Goal: Transaction & Acquisition: Purchase product/service

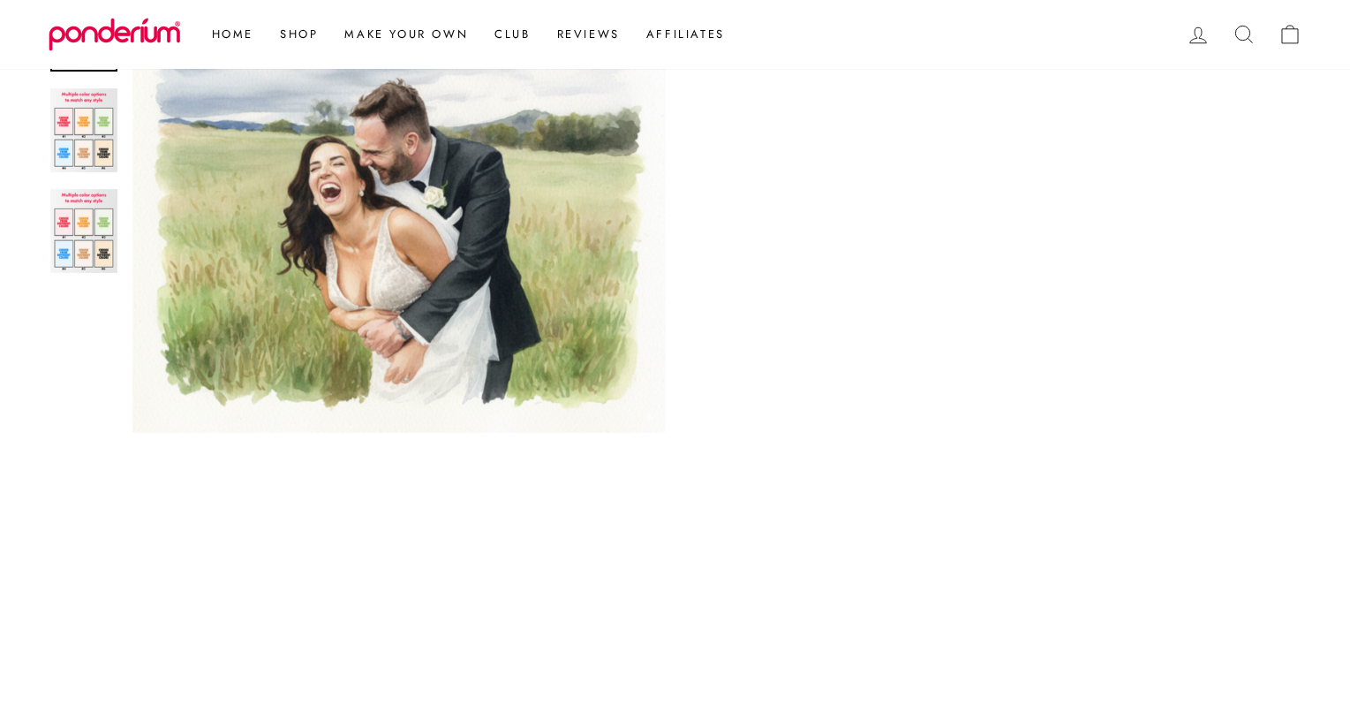
scroll to position [413, 0]
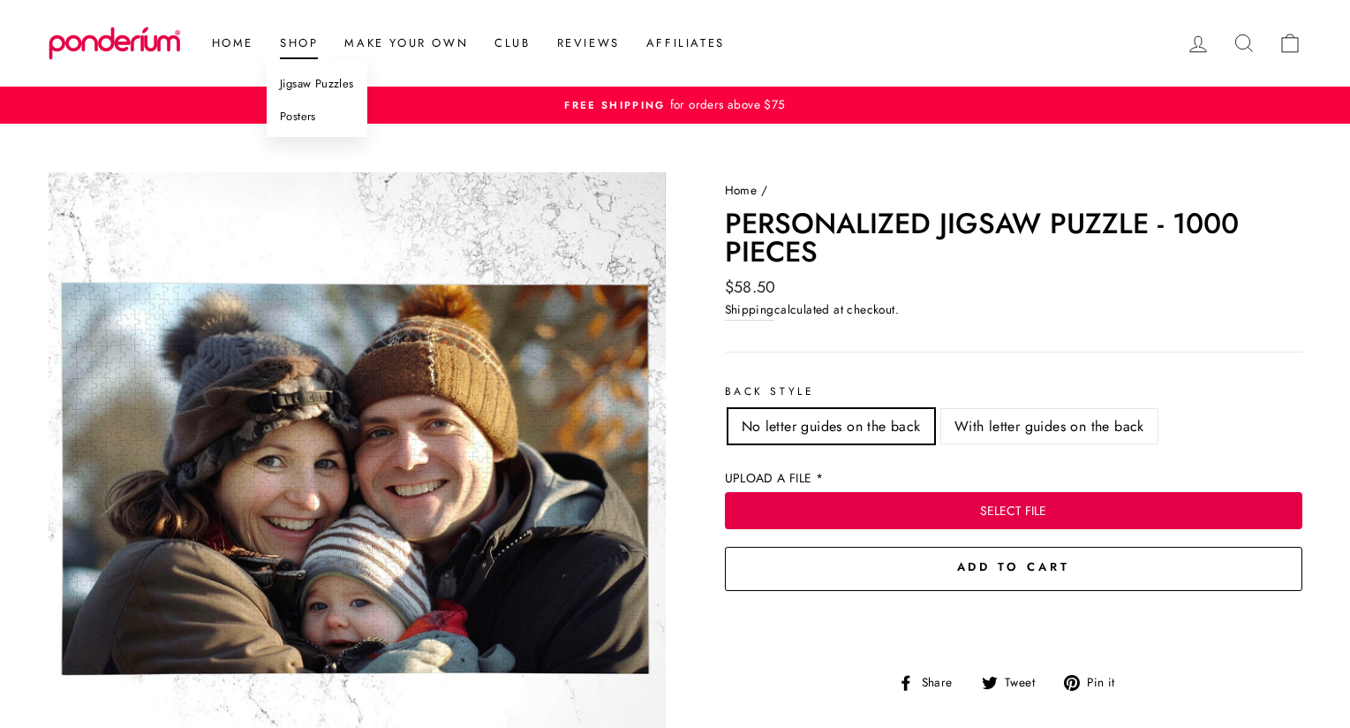
click at [304, 119] on link "Posters" at bounding box center [317, 117] width 101 height 33
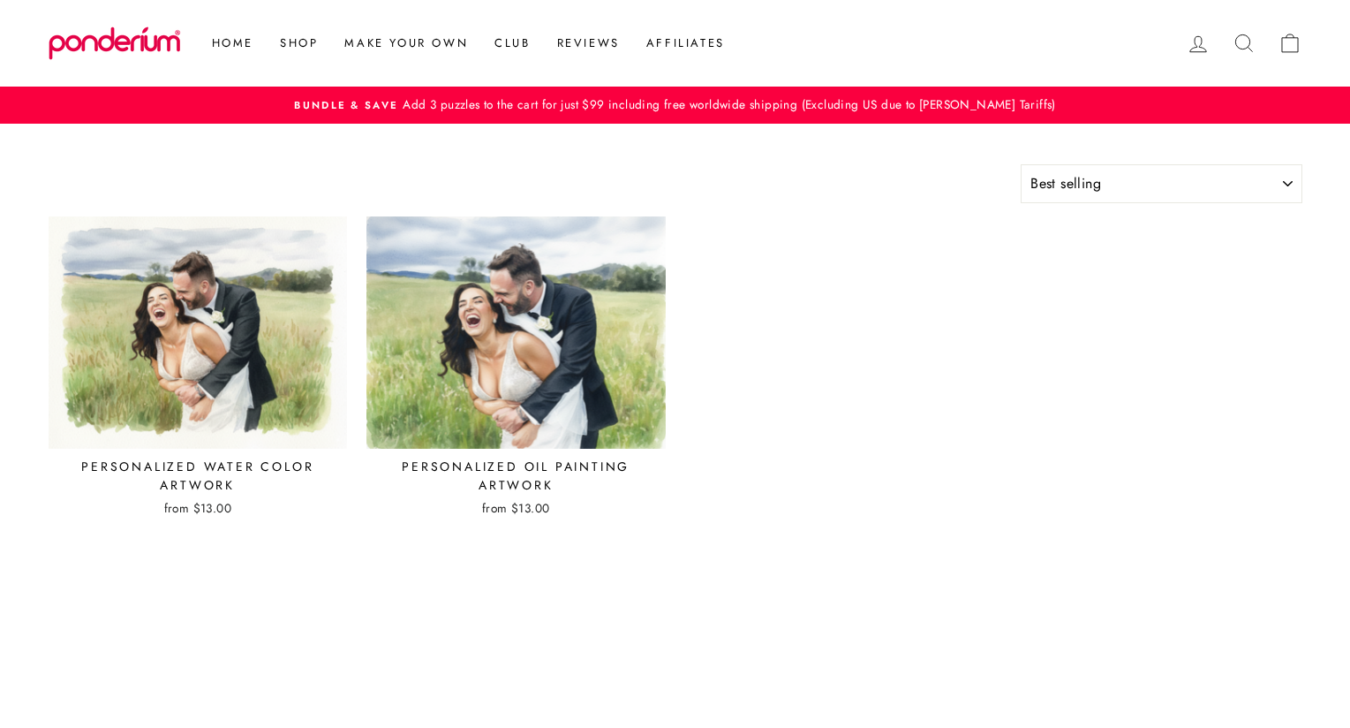
select select "best-selling"
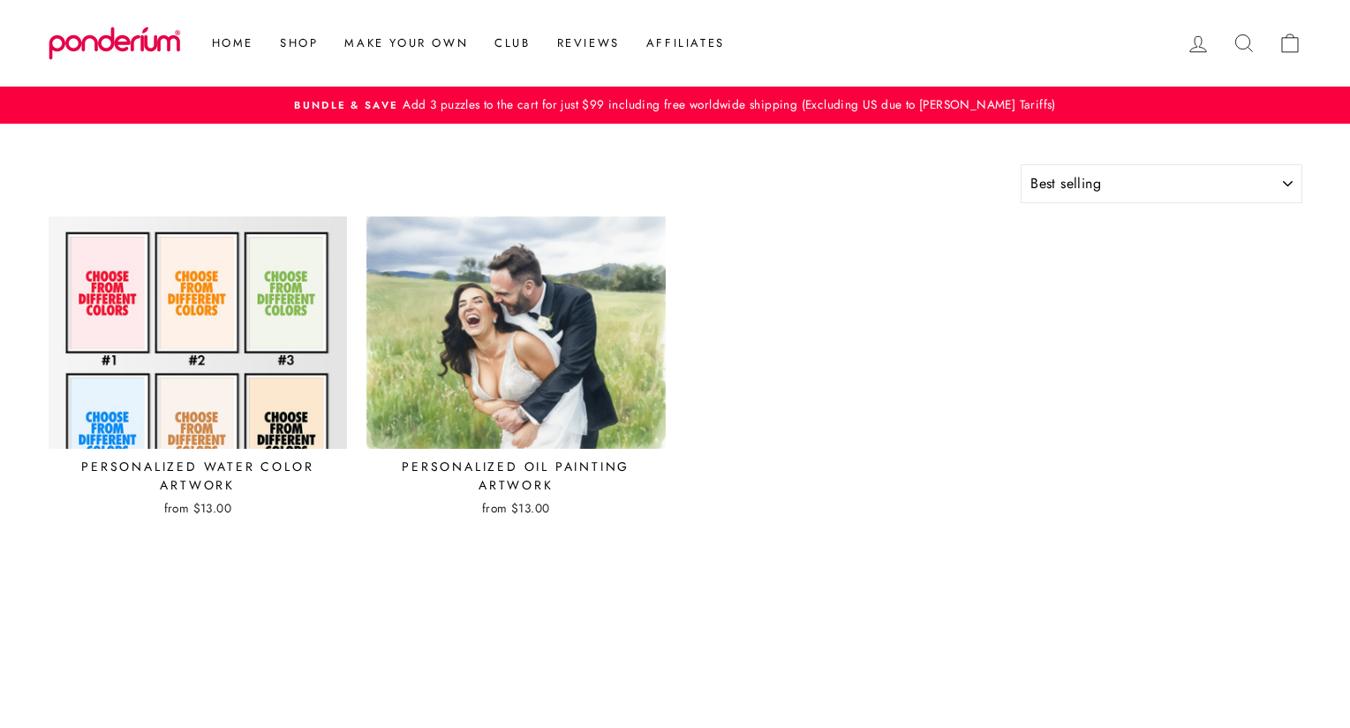
click at [266, 321] on img at bounding box center [198, 333] width 301 height 234
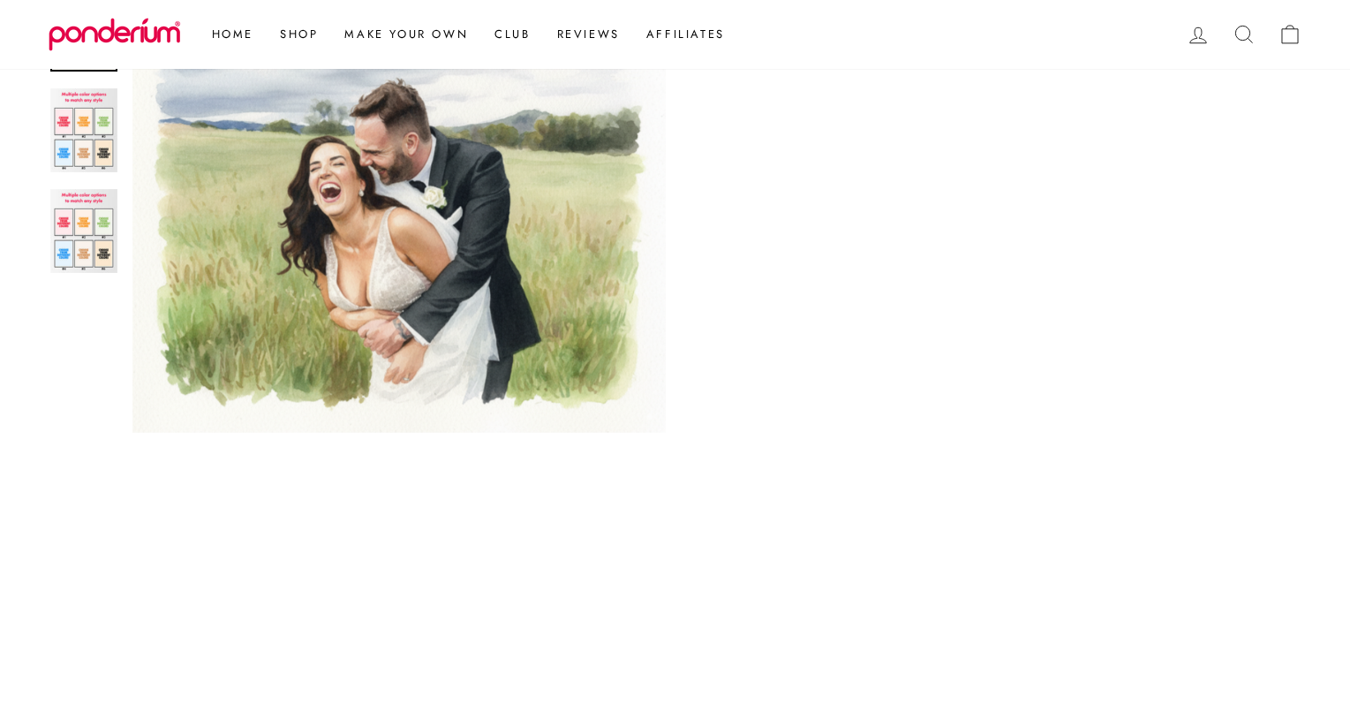
scroll to position [576, 0]
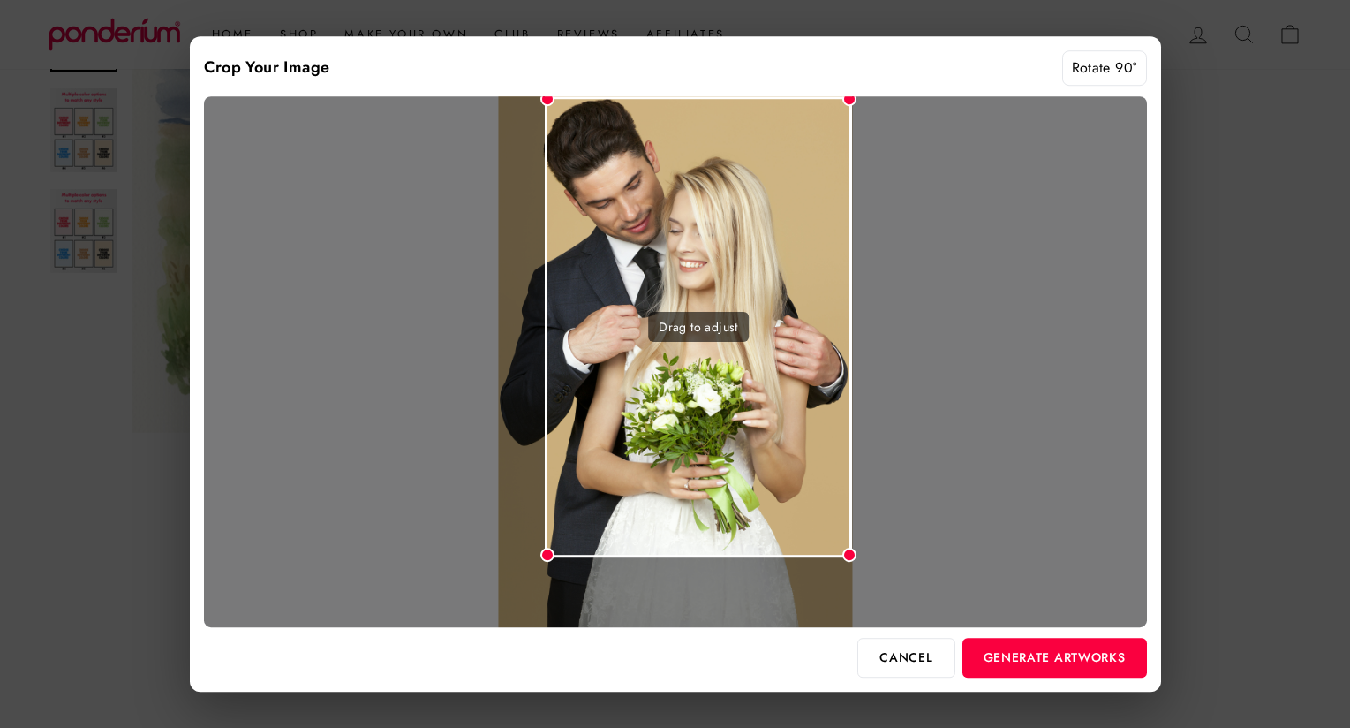
drag, startPoint x: 502, startPoint y: 624, endPoint x: 545, endPoint y: 562, distance: 76.2
click at [545, 562] on div "Drag to adjust" at bounding box center [675, 362] width 943 height 532
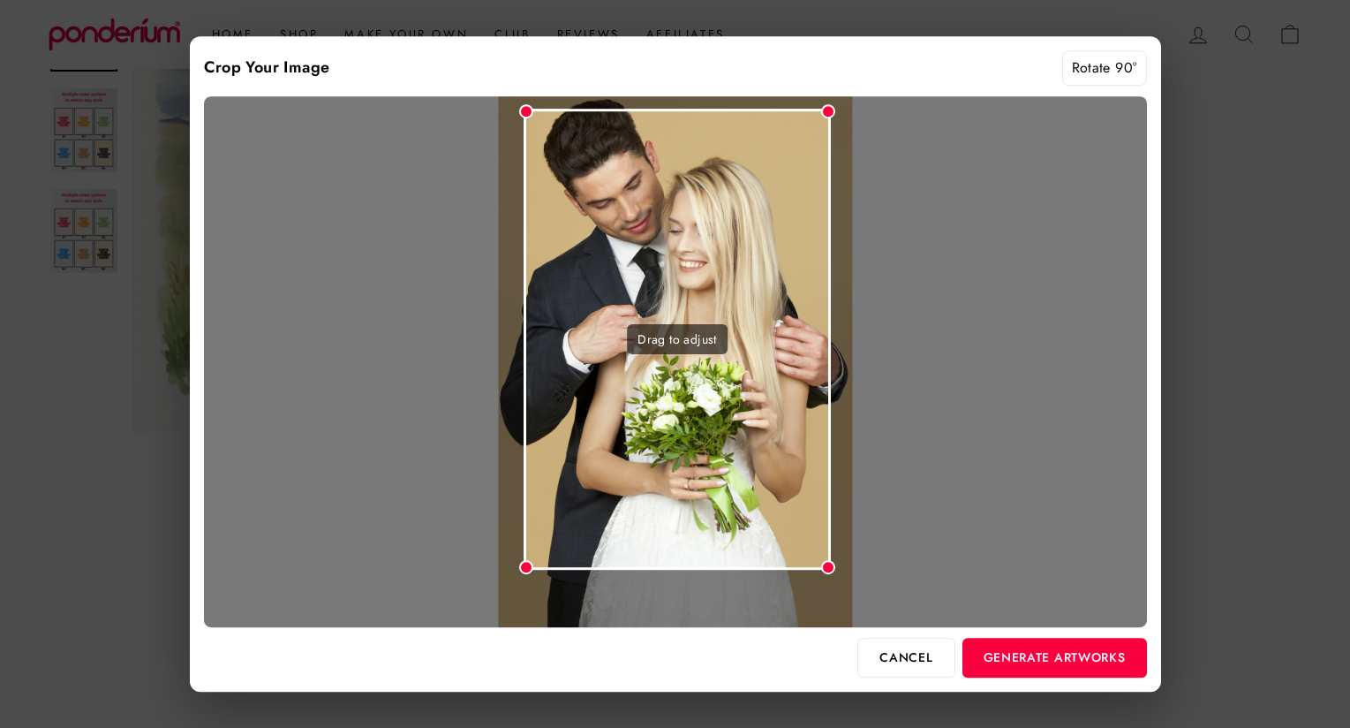
drag, startPoint x: 724, startPoint y: 265, endPoint x: 703, endPoint y: 276, distance: 24.1
click at [703, 276] on div "Drag to adjust" at bounding box center [677, 339] width 307 height 461
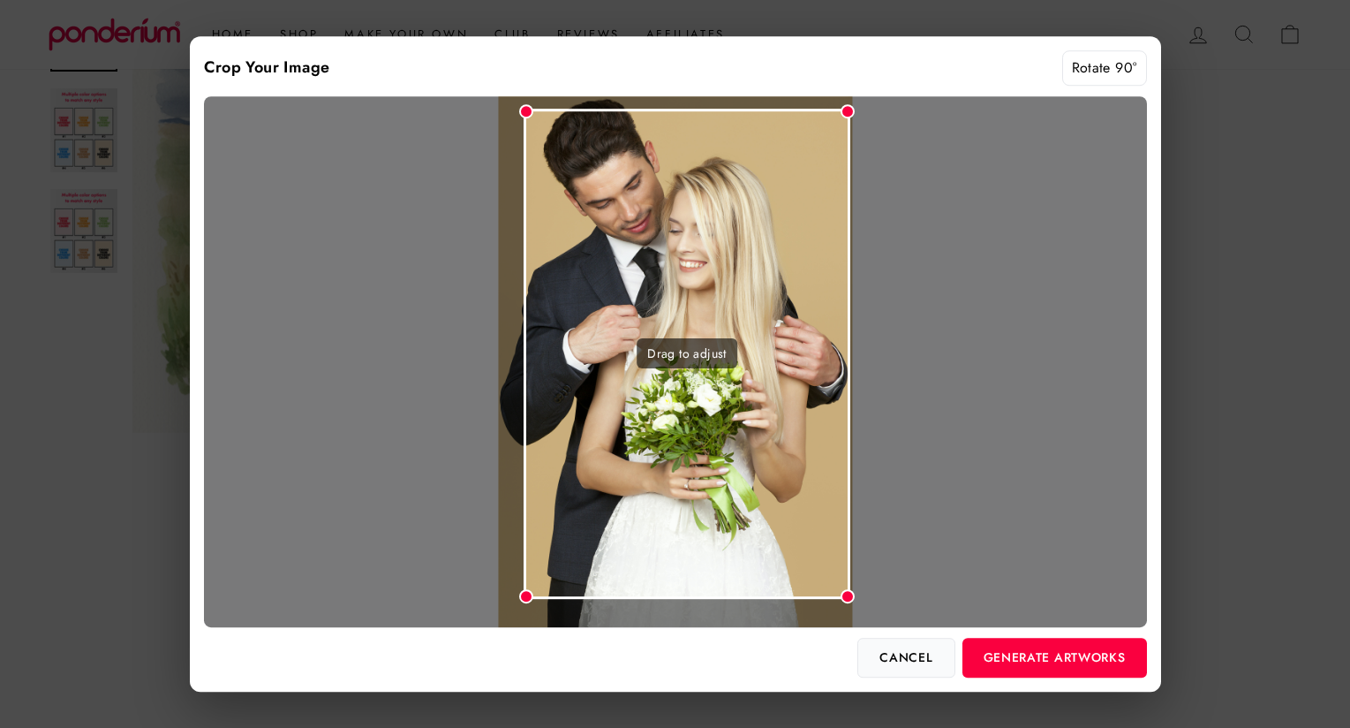
drag, startPoint x: 829, startPoint y: 566, endPoint x: 943, endPoint y: 657, distance: 145.8
click at [943, 658] on div "Crop Your Image Rotate 90° Drag to adjust Cancel Generate Artworks" at bounding box center [676, 363] width 972 height 655
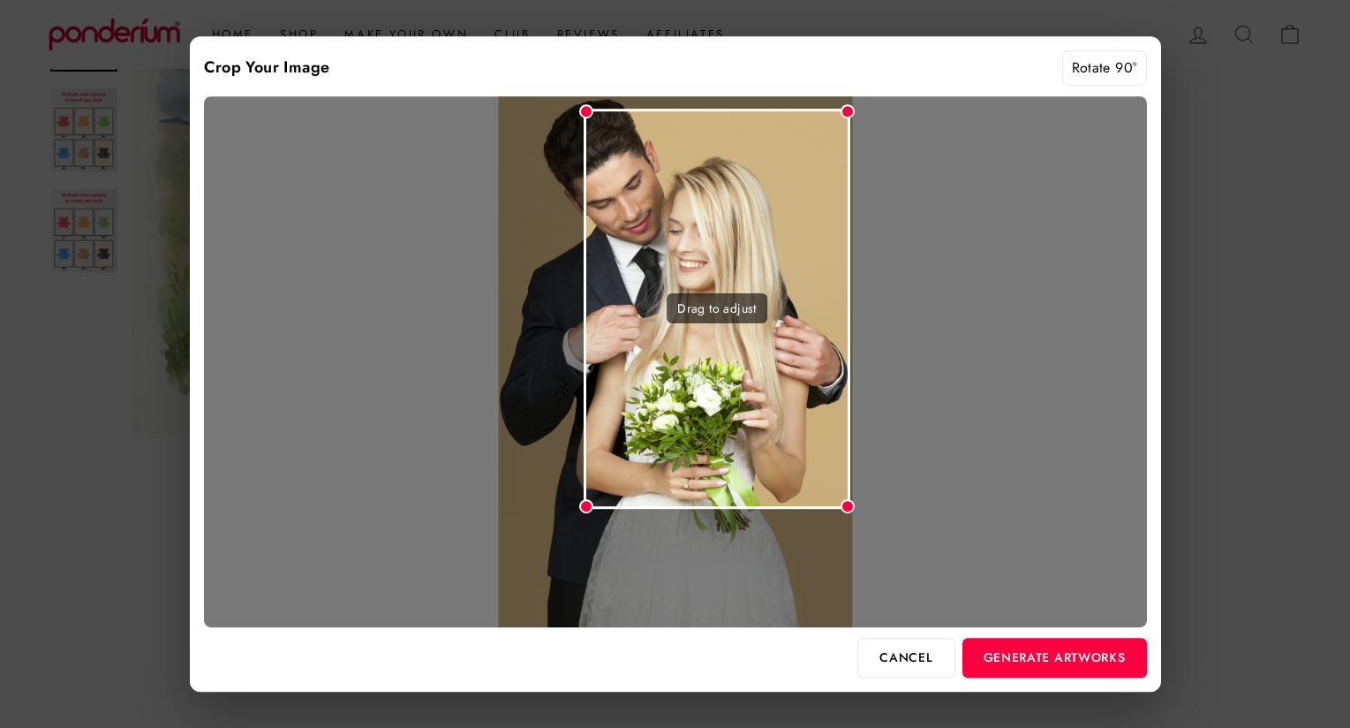
drag, startPoint x: 528, startPoint y: 596, endPoint x: 584, endPoint y: 495, distance: 115.0
click at [584, 495] on div "Drag to adjust" at bounding box center [717, 309] width 267 height 400
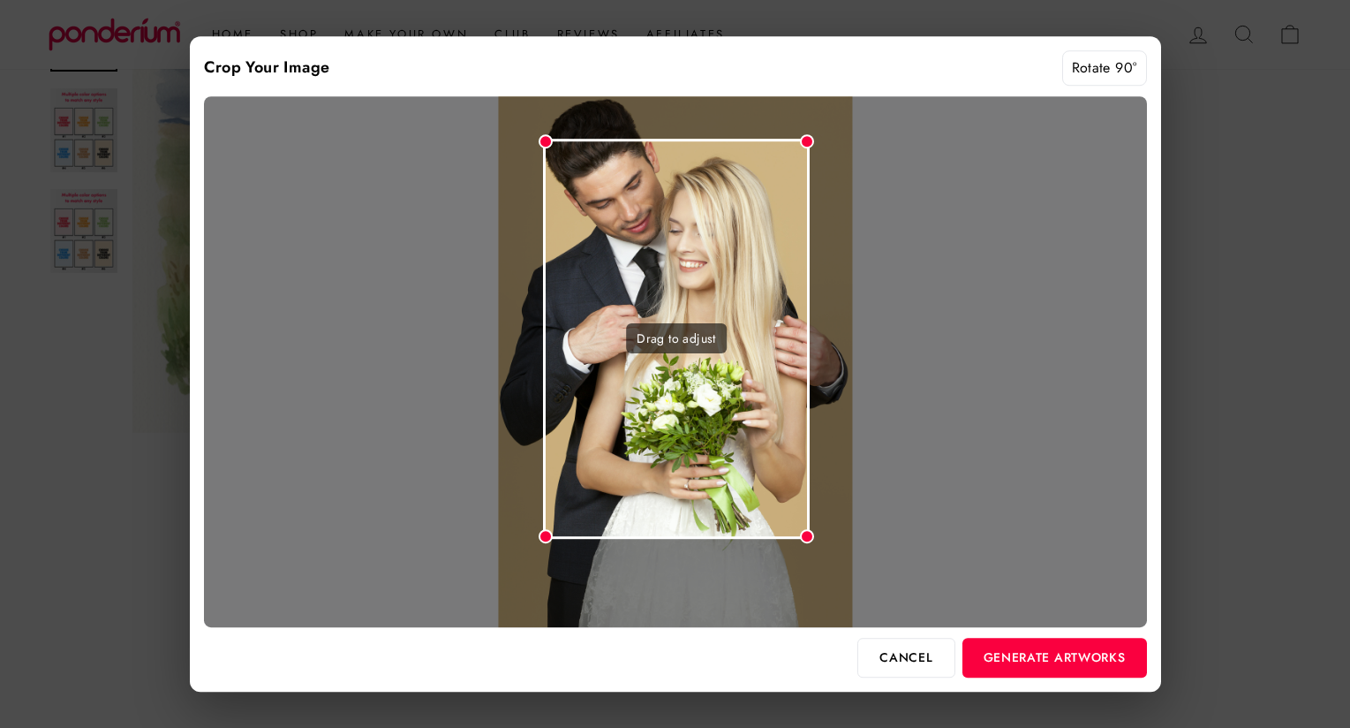
drag, startPoint x: 747, startPoint y: 208, endPoint x: 708, endPoint y: 240, distance: 50.2
click at [708, 240] on div "Drag to adjust" at bounding box center [676, 339] width 267 height 400
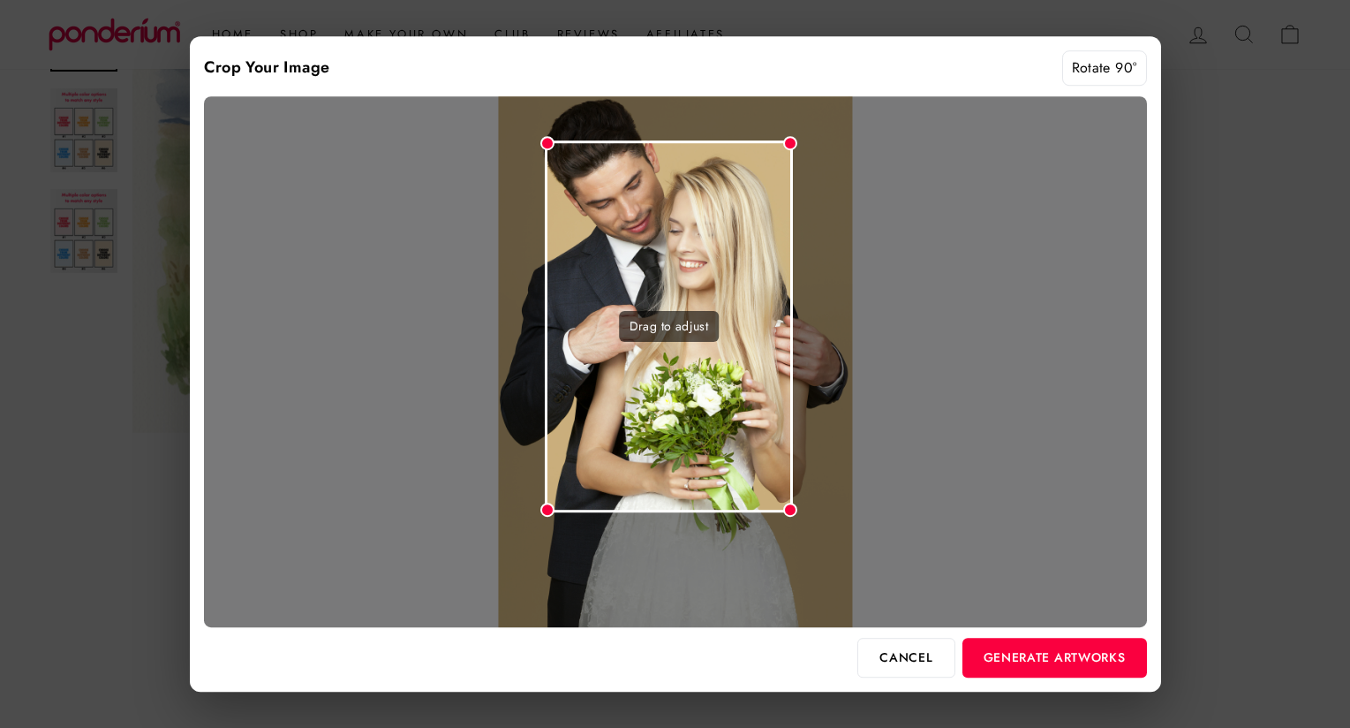
drag, startPoint x: 806, startPoint y: 532, endPoint x: 793, endPoint y: 463, distance: 70.2
click at [793, 463] on div "Drag to adjust" at bounding box center [675, 362] width 943 height 532
click at [1029, 659] on button "Generate Artworks" at bounding box center [1055, 657] width 185 height 39
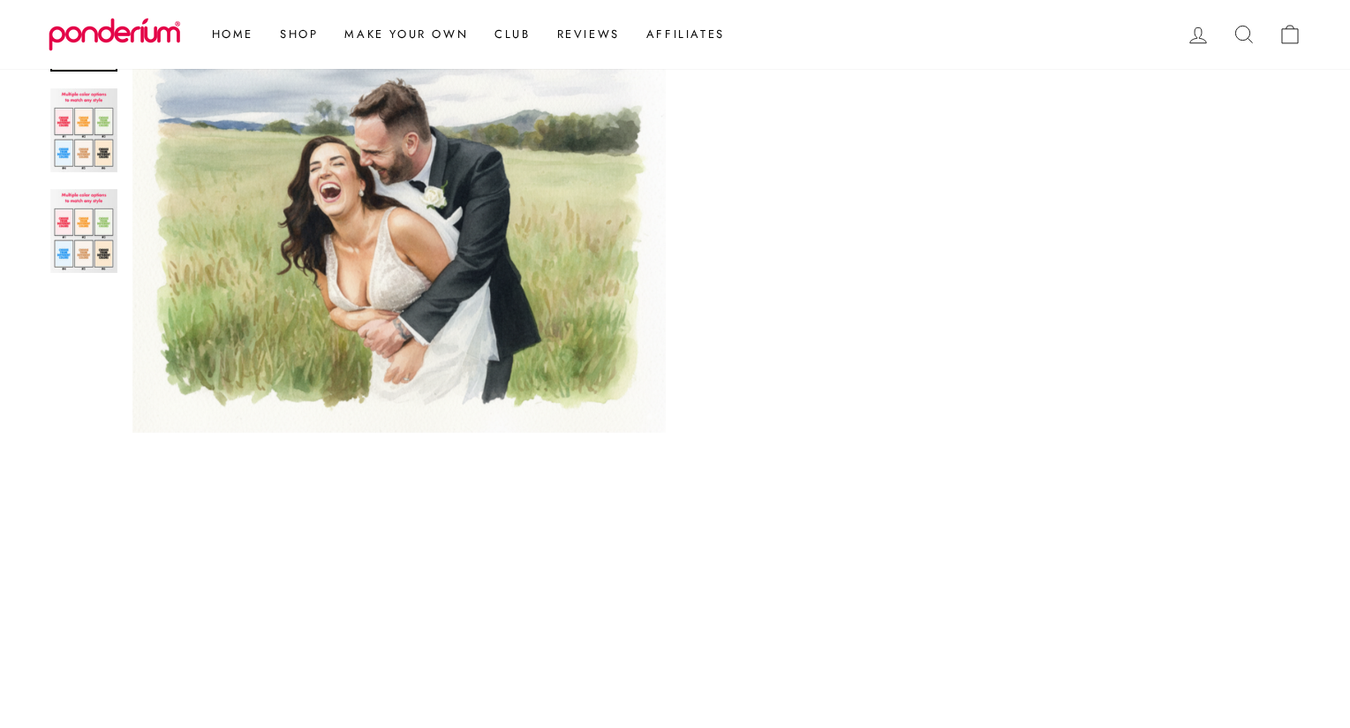
scroll to position [790, 0]
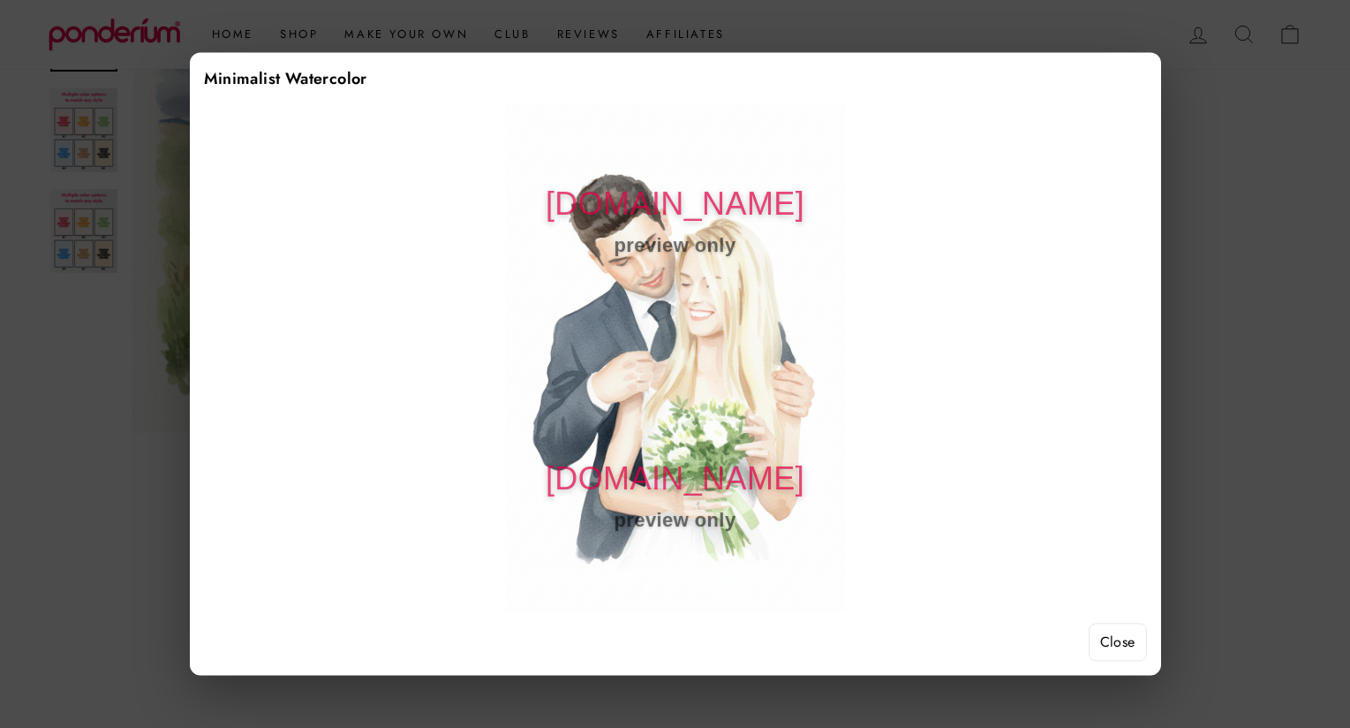
click at [1107, 628] on button "Close" at bounding box center [1118, 642] width 58 height 39
click at [1135, 634] on button "Close" at bounding box center [1118, 642] width 58 height 39
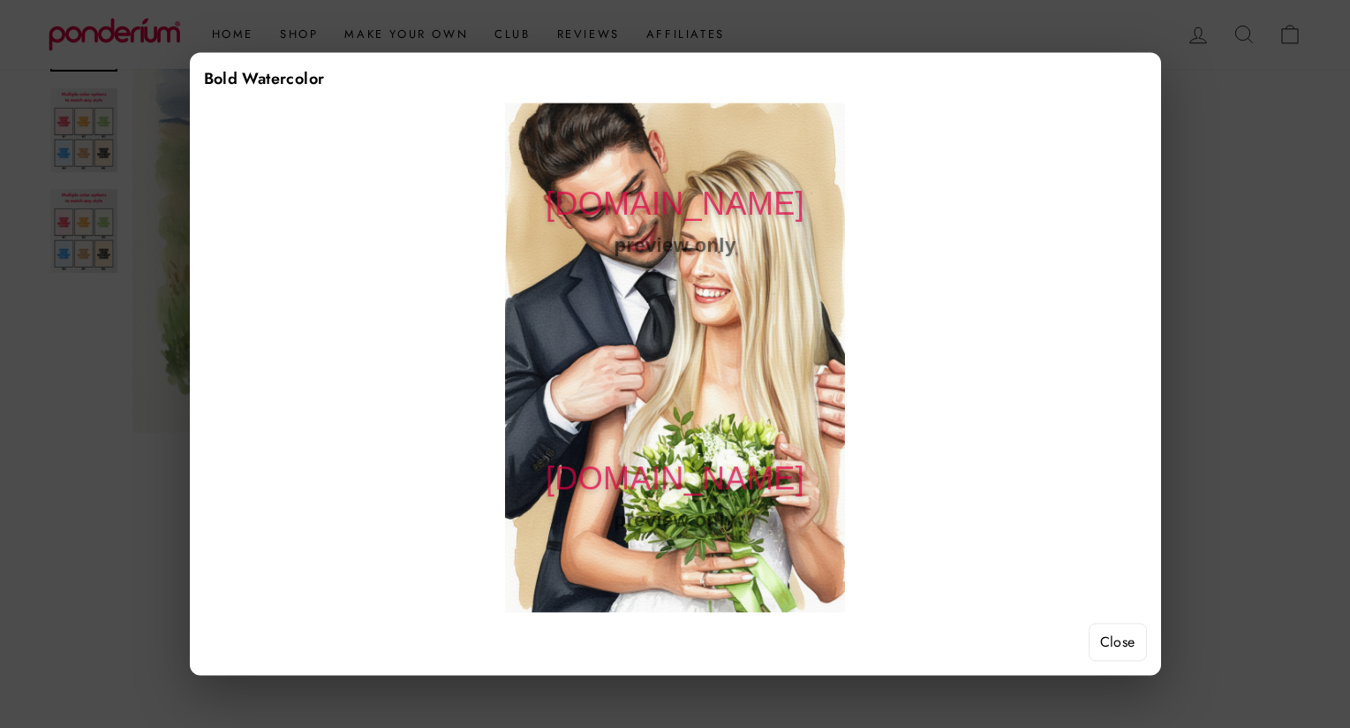
click at [1116, 640] on button "Close" at bounding box center [1118, 642] width 58 height 39
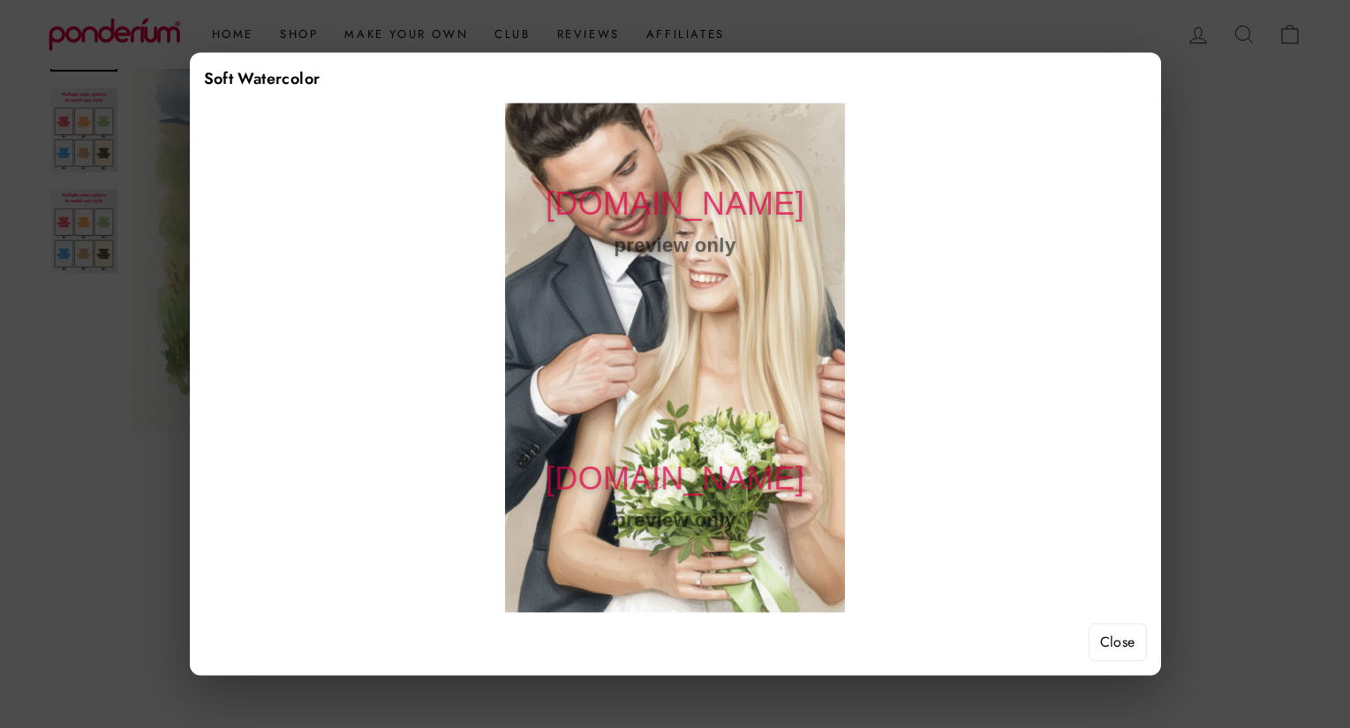
click at [1130, 641] on button "Close" at bounding box center [1118, 642] width 58 height 39
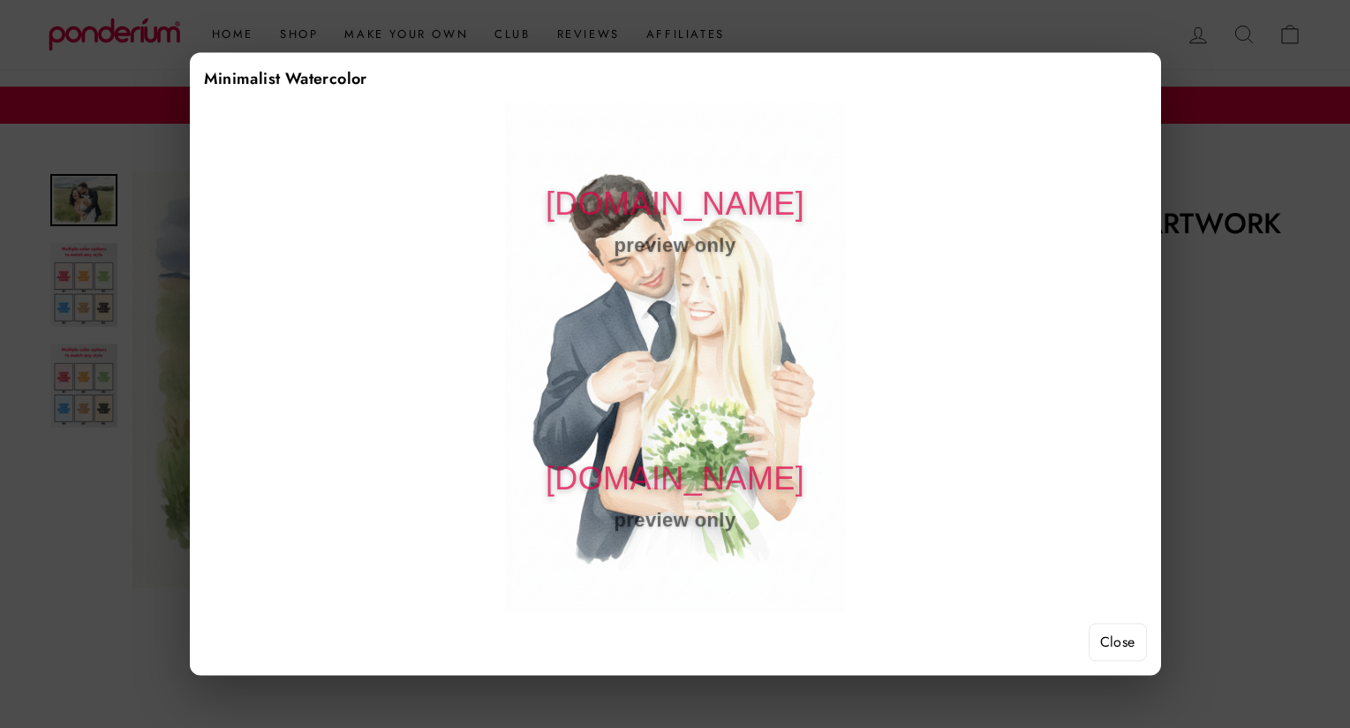
scroll to position [790, 0]
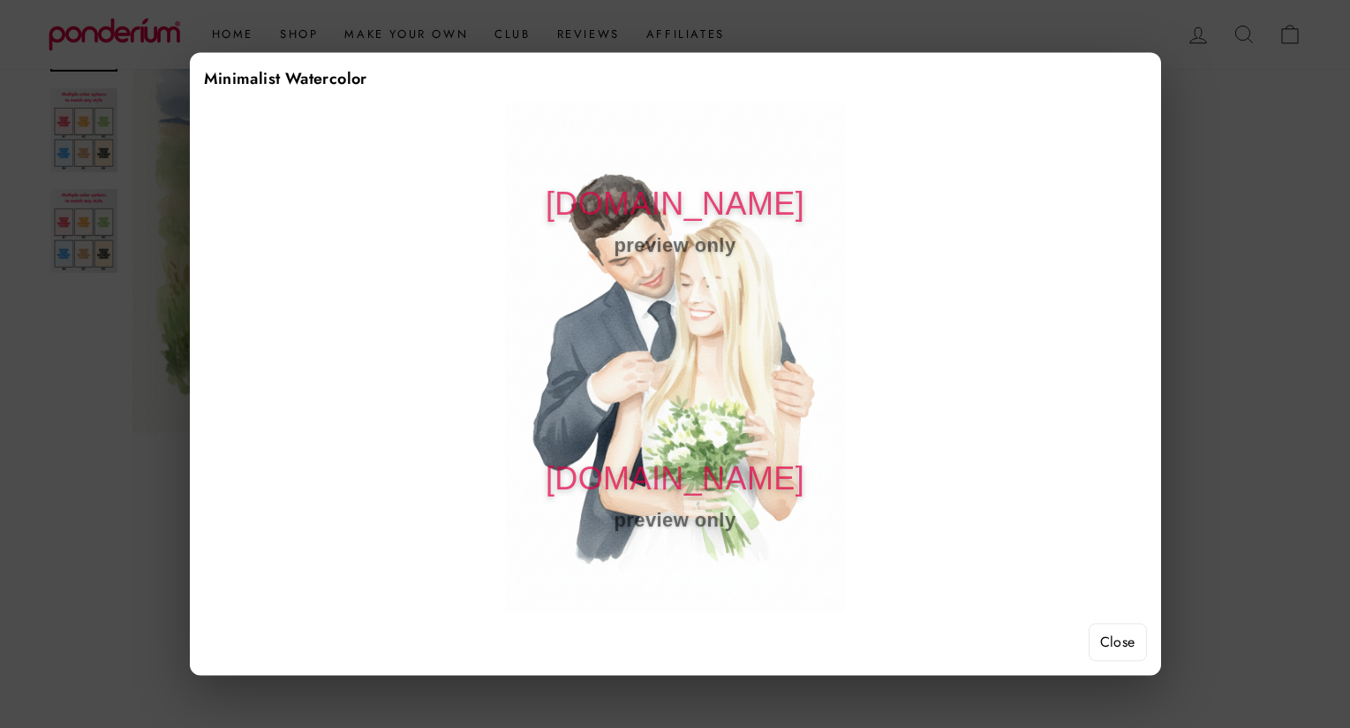
click at [1119, 632] on button "Close" at bounding box center [1118, 642] width 58 height 39
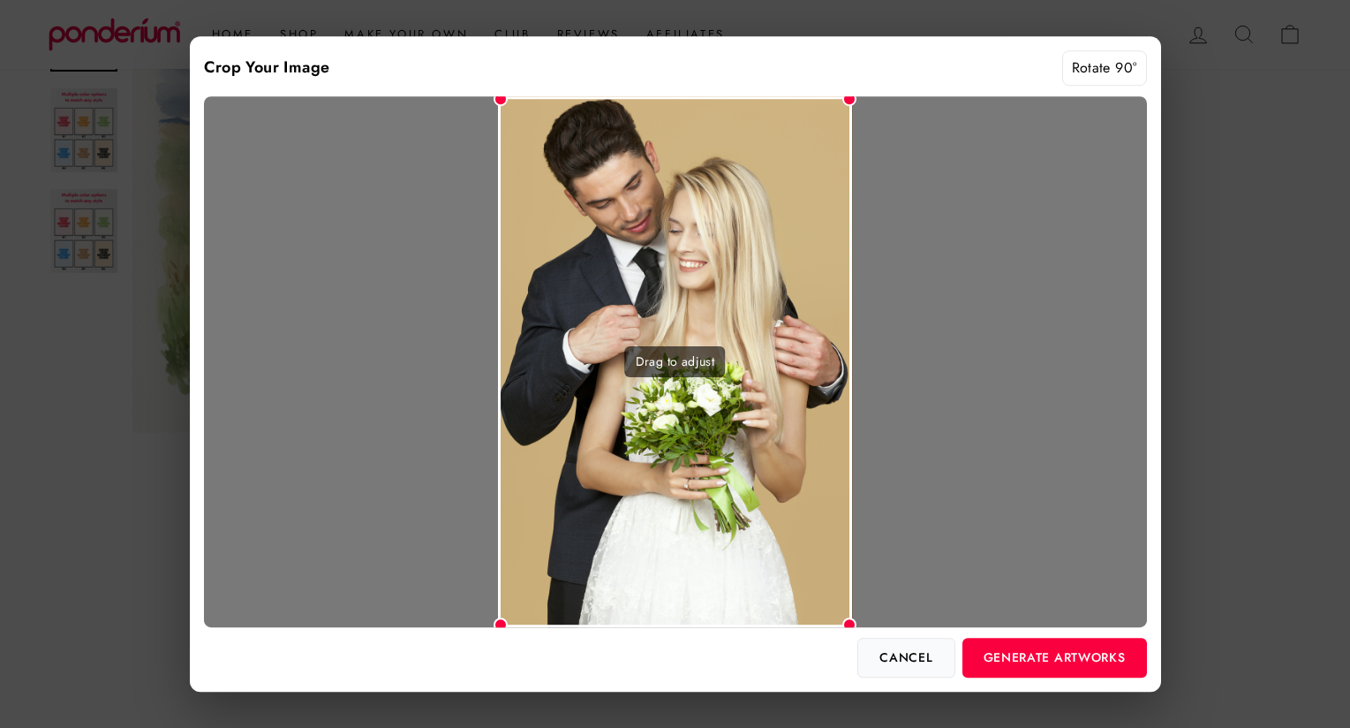
drag, startPoint x: 886, startPoint y: 646, endPoint x: 889, endPoint y: 622, distance: 24.1
click at [888, 627] on div "Crop Your Image Rotate 90° Drag to adjust Cancel Generate Artworks" at bounding box center [676, 363] width 972 height 655
click at [1114, 62] on button "Rotate 90°" at bounding box center [1104, 67] width 85 height 35
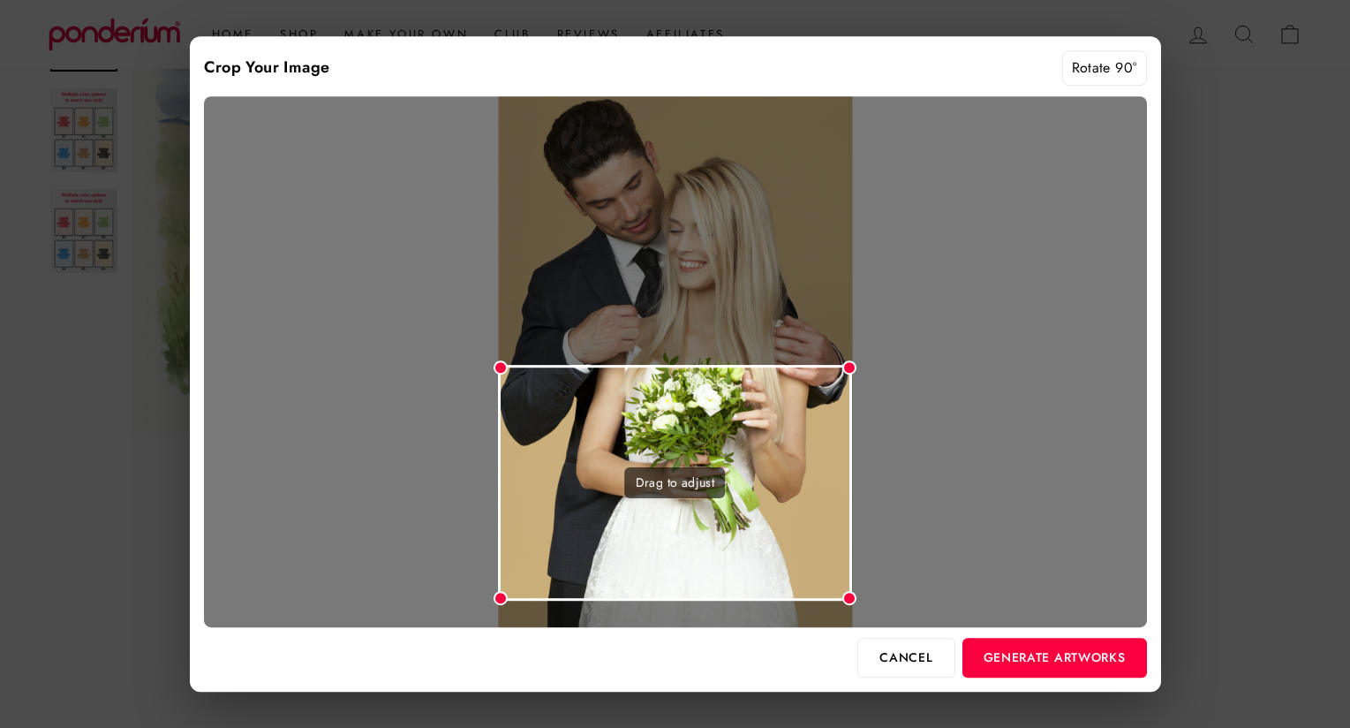
drag, startPoint x: 712, startPoint y: 311, endPoint x: 704, endPoint y: 430, distance: 119.5
click at [704, 431] on div "Drag to adjust" at bounding box center [675, 483] width 354 height 236
click at [1025, 660] on button "Generate Artworks" at bounding box center [1055, 657] width 185 height 39
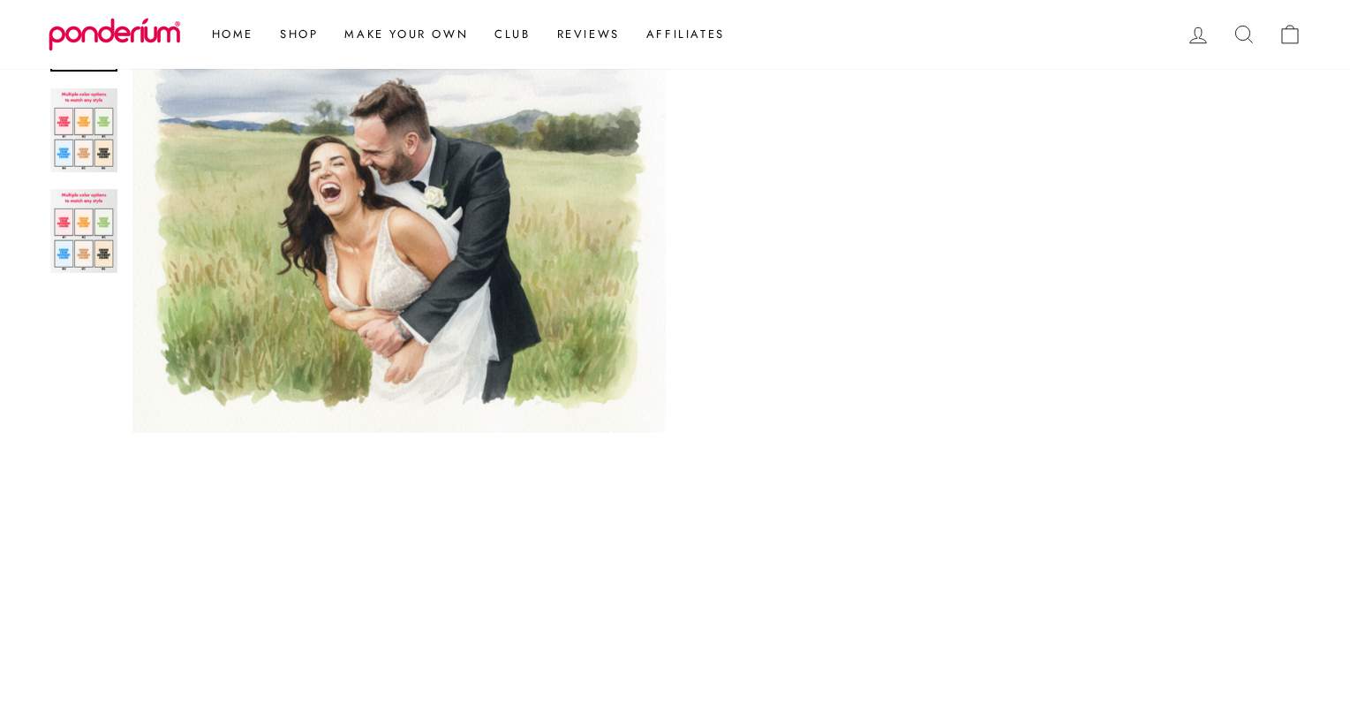
scroll to position [822, 0]
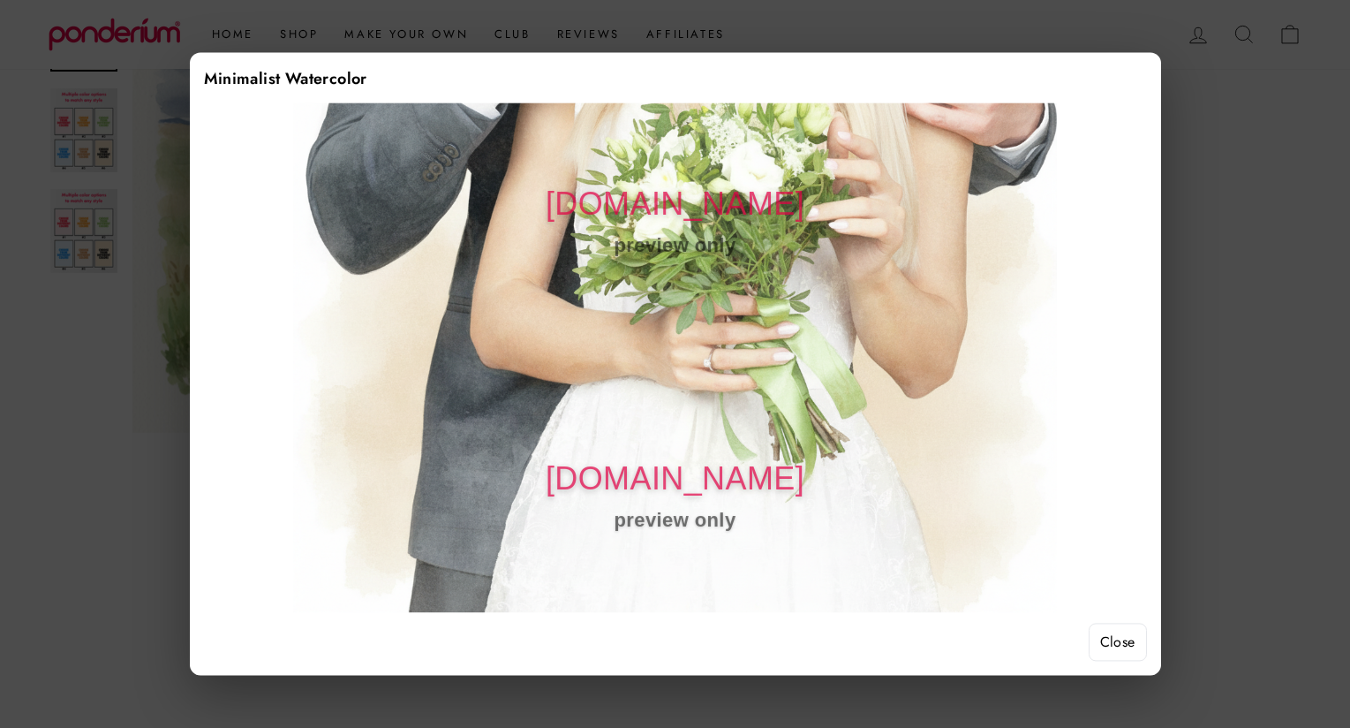
click at [1093, 641] on button "Close" at bounding box center [1118, 642] width 58 height 39
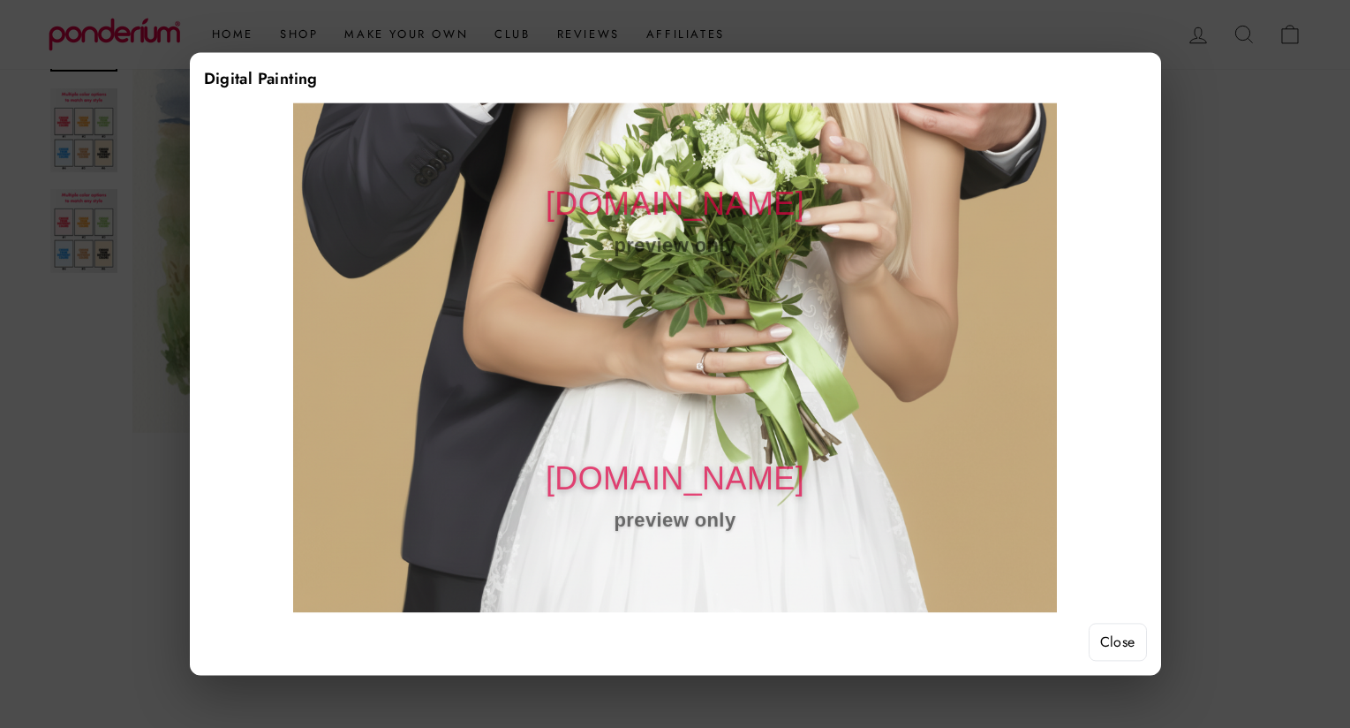
click at [1108, 627] on button "Close" at bounding box center [1118, 642] width 58 height 39
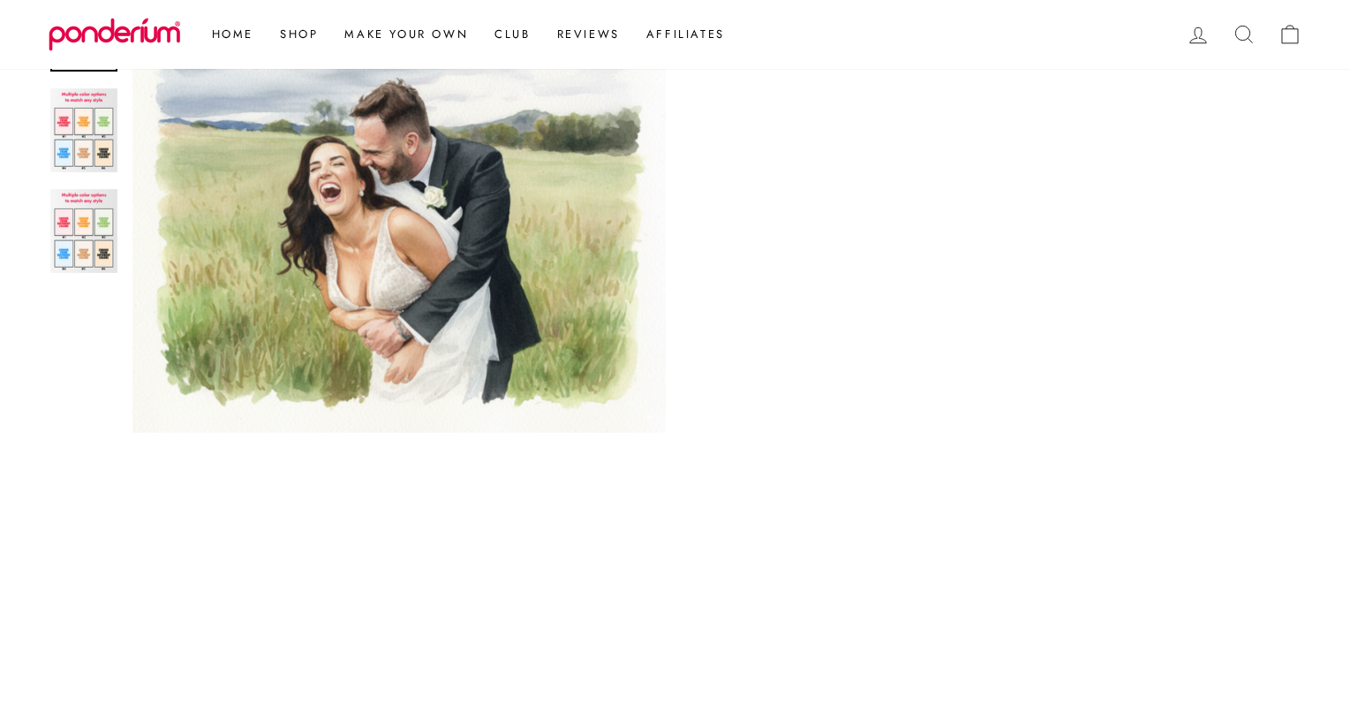
scroll to position [942, 0]
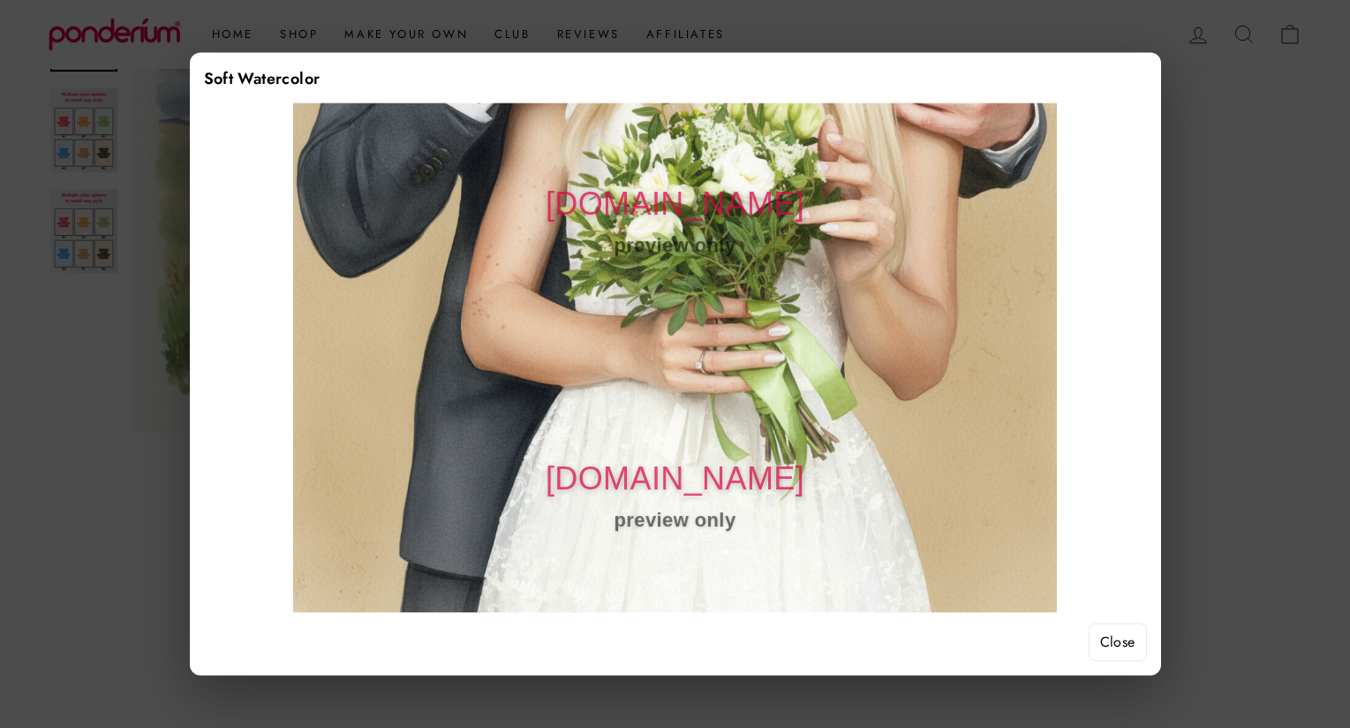
click at [1106, 638] on button "Close" at bounding box center [1118, 642] width 58 height 39
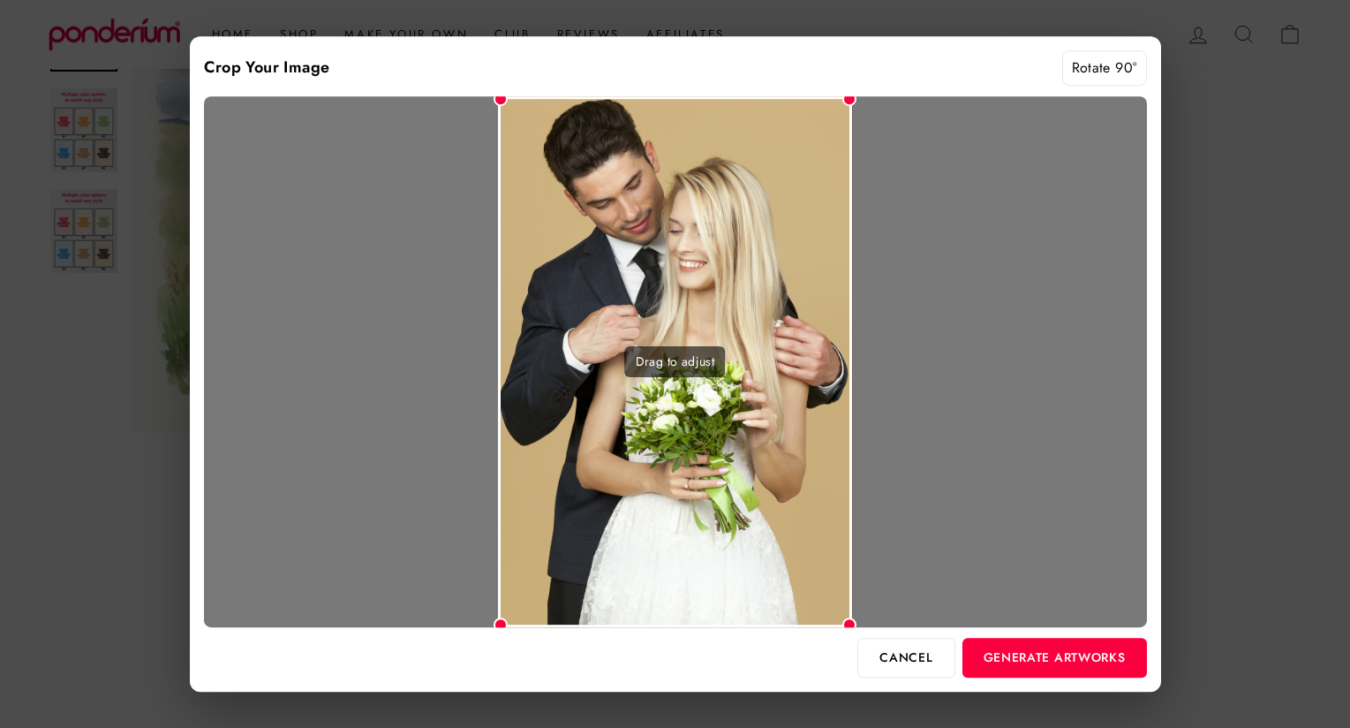
drag, startPoint x: 851, startPoint y: 622, endPoint x: 863, endPoint y: 619, distance: 11.8
click at [863, 619] on div "Drag to adjust" at bounding box center [675, 362] width 943 height 532
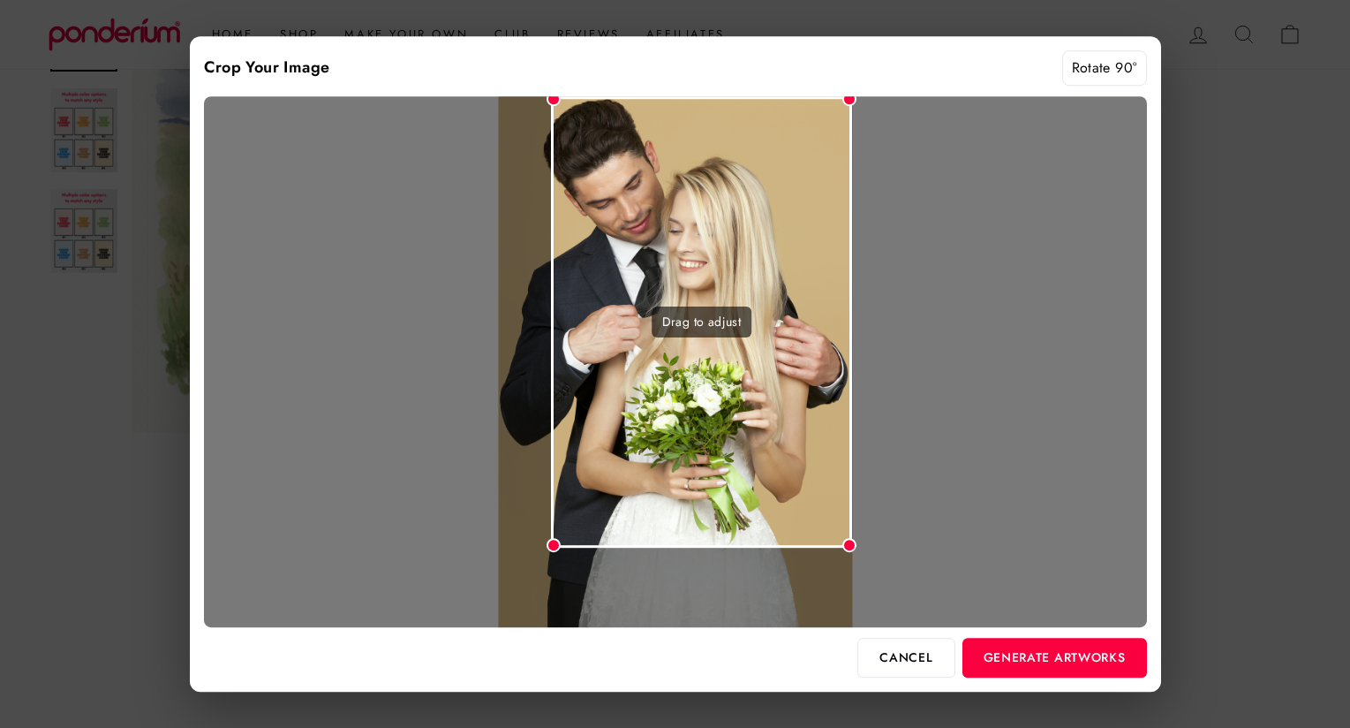
drag, startPoint x: 505, startPoint y: 622, endPoint x: 551, endPoint y: 542, distance: 91.8
click at [551, 542] on div at bounding box center [554, 545] width 14 height 14
click at [893, 649] on button "Cancel" at bounding box center [906, 657] width 97 height 39
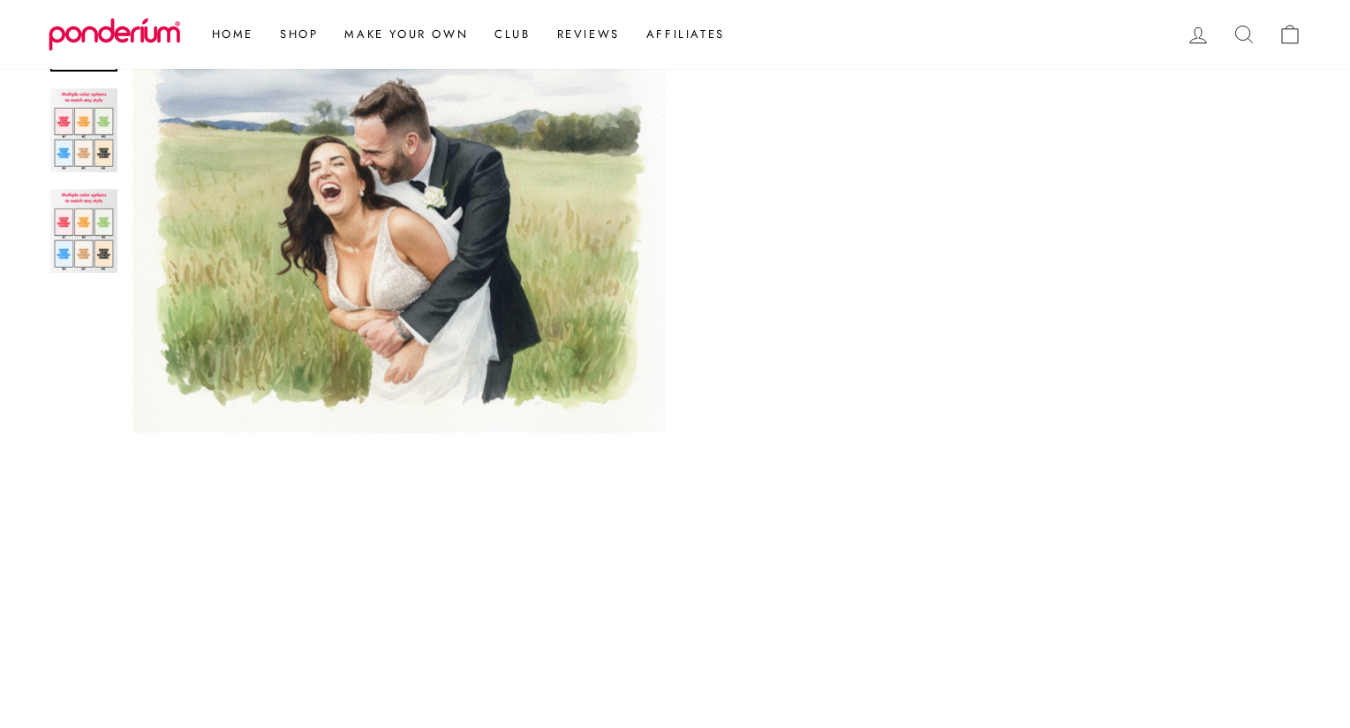
scroll to position [0, 0]
